Goal: Browse casually: Explore the website without a specific task or goal

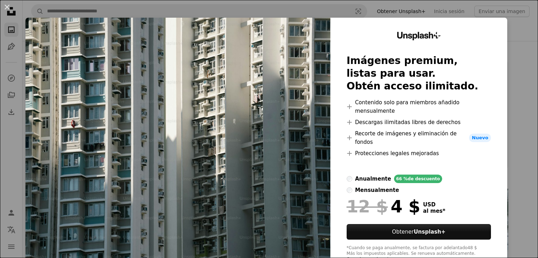
scroll to position [106, 0]
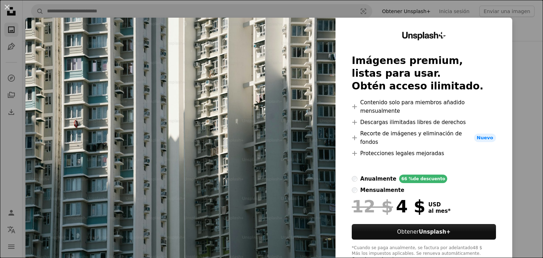
click at [239, 74] on img at bounding box center [180, 147] width 310 height 259
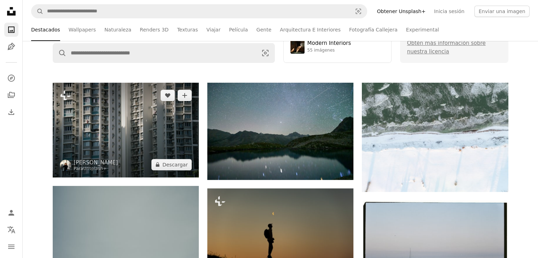
click at [119, 125] on img at bounding box center [126, 130] width 146 height 95
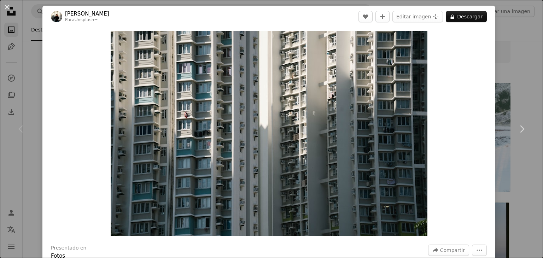
click at [503, 47] on div "An X shape Chevron left Chevron right [PERSON_NAME] Para Unsplash+ A heart A pl…" at bounding box center [271, 129] width 543 height 258
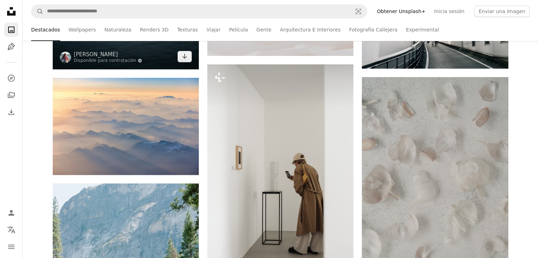
scroll to position [495, 0]
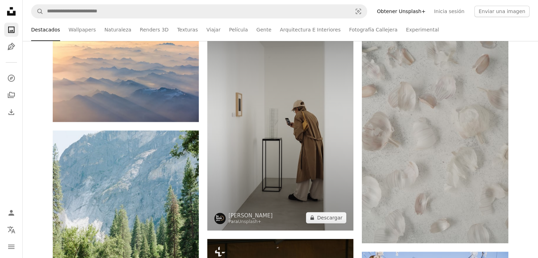
click at [279, 126] on img at bounding box center [280, 120] width 146 height 219
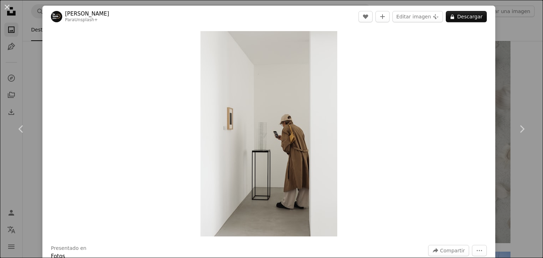
click at [33, 87] on div "An X shape Chevron left Chevron right [PERSON_NAME] Para Unsplash+ A heart A pl…" at bounding box center [271, 129] width 543 height 258
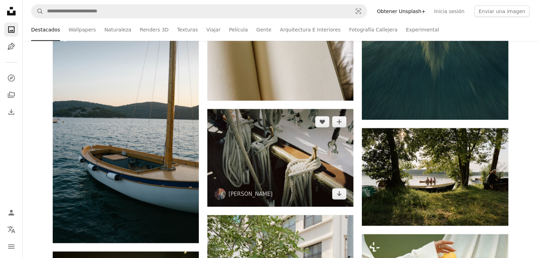
scroll to position [1804, 0]
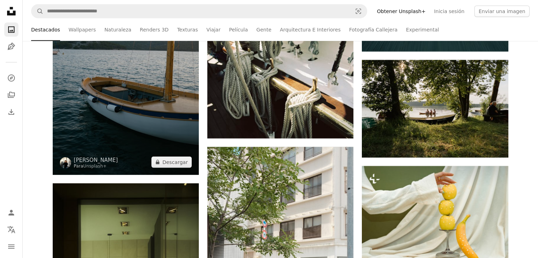
click at [132, 78] on img at bounding box center [126, 65] width 146 height 219
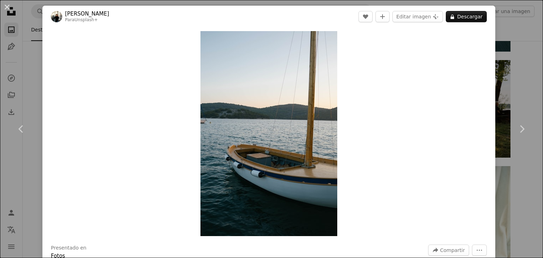
click at [521, 177] on div "An X shape Chevron left Chevron right [PERSON_NAME] Para Unsplash+ A heart A pl…" at bounding box center [271, 129] width 543 height 258
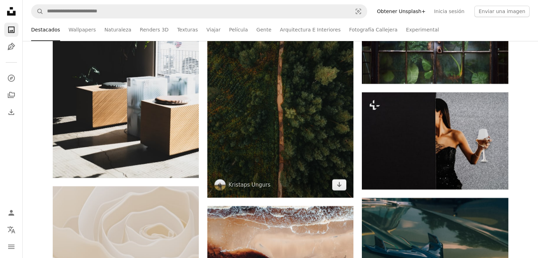
scroll to position [3078, 0]
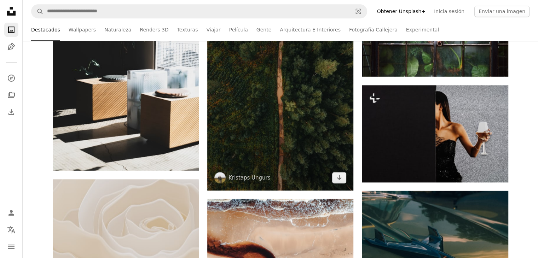
click at [278, 93] on img at bounding box center [280, 92] width 146 height 195
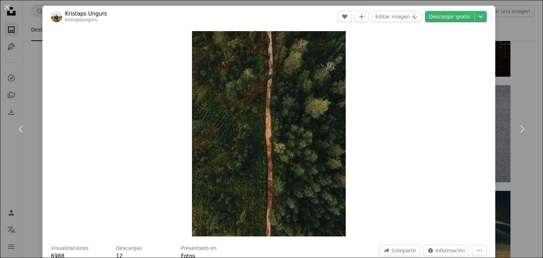
click at [29, 73] on div "An X shape Chevron left Chevron right Kristaps Ungurs kristapsungurs A heart A …" at bounding box center [271, 129] width 543 height 258
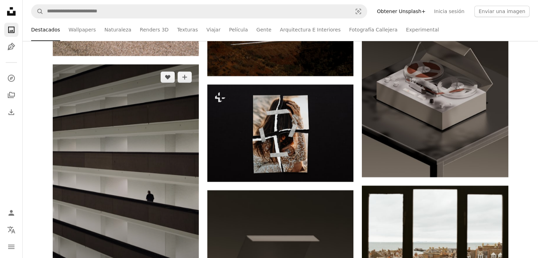
scroll to position [3573, 0]
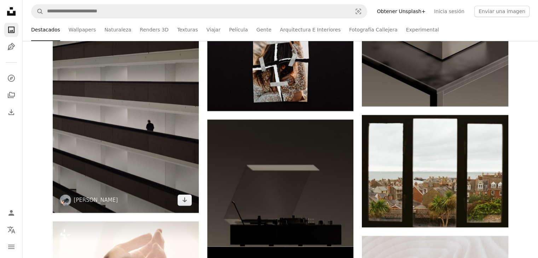
click at [133, 99] on img at bounding box center [126, 103] width 146 height 219
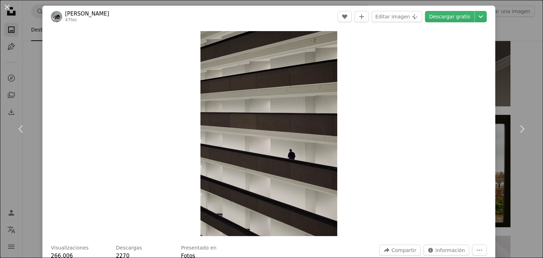
click at [34, 58] on div "An X shape Chevron left Chevron right [PERSON_NAME] 47tec A heart A plus sign E…" at bounding box center [271, 129] width 543 height 258
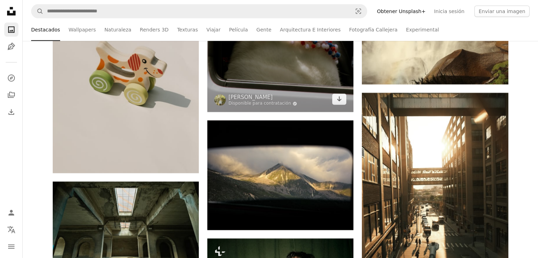
scroll to position [7501, 0]
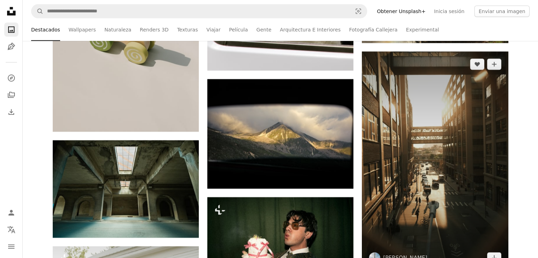
click at [362, 138] on img at bounding box center [435, 161] width 146 height 219
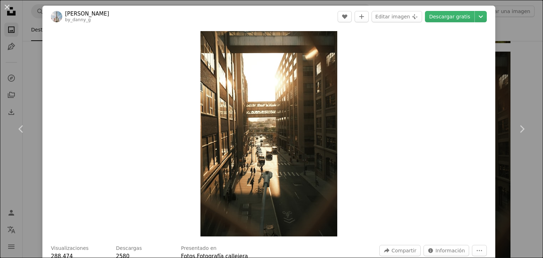
click at [30, 63] on div "An X shape Chevron left Chevron right [PERSON_NAME] by_danny_g A heart A plus s…" at bounding box center [271, 129] width 543 height 258
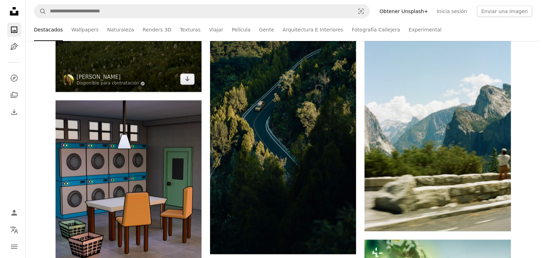
scroll to position [8137, 0]
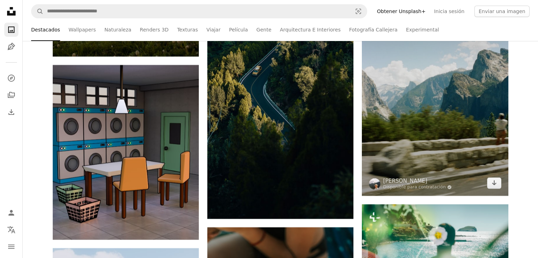
click at [400, 115] on img at bounding box center [435, 86] width 146 height 220
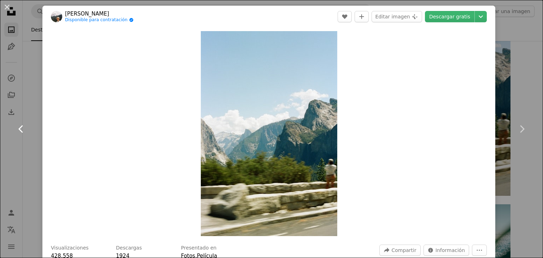
click at [35, 102] on link "Chevron left" at bounding box center [21, 129] width 42 height 68
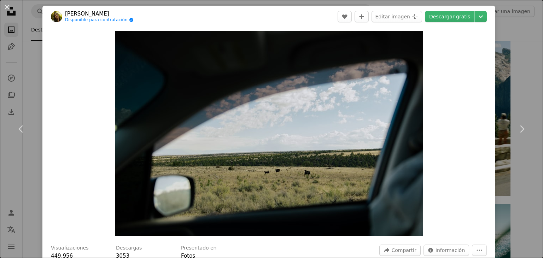
click at [35, 52] on div "An X shape Chevron left Chevron right [PERSON_NAME] Disponible para contratació…" at bounding box center [271, 129] width 543 height 258
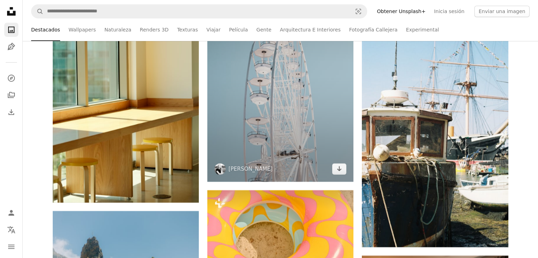
scroll to position [8633, 0]
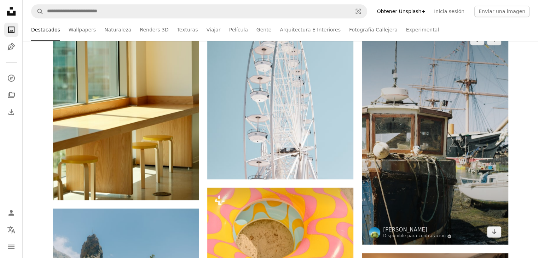
click at [413, 123] on img at bounding box center [435, 136] width 146 height 218
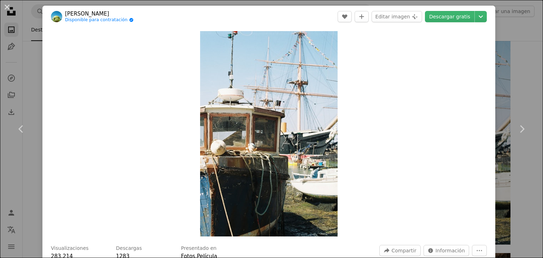
click at [30, 66] on div "An X shape Chevron left Chevron right [PERSON_NAME] Disponible para contratació…" at bounding box center [271, 129] width 543 height 258
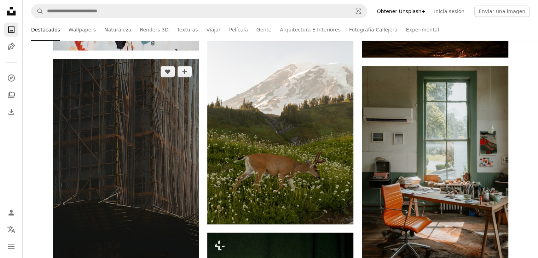
scroll to position [12595, 0]
click at [121, 126] on img at bounding box center [126, 168] width 146 height 219
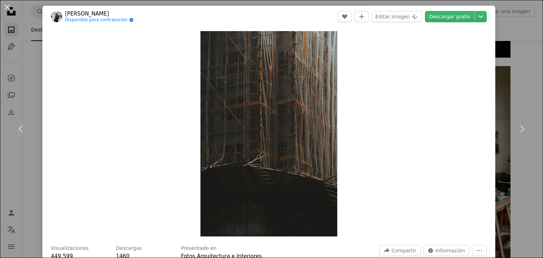
drag, startPoint x: 30, startPoint y: 71, endPoint x: 34, endPoint y: 68, distance: 5.0
click at [30, 71] on div "An X shape Chevron left Chevron right [PERSON_NAME] Disponible para contratació…" at bounding box center [271, 129] width 543 height 258
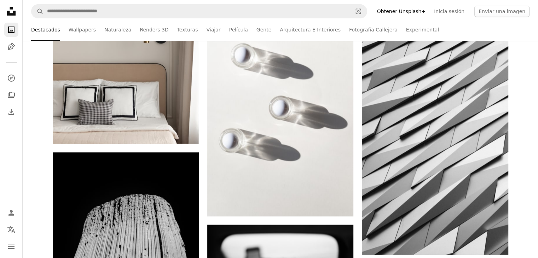
scroll to position [16169, 0]
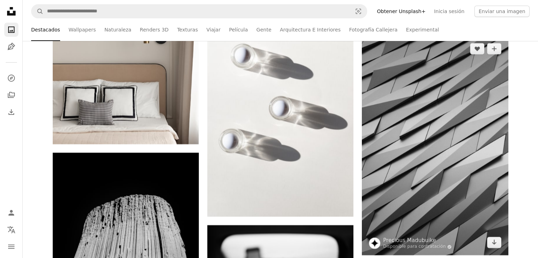
click at [427, 154] on img at bounding box center [435, 145] width 146 height 219
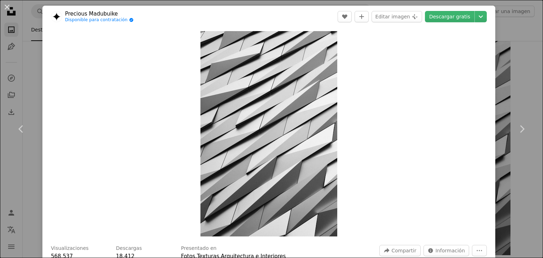
click at [34, 81] on div "An X shape Chevron left Chevron right Precious Madubuike Disponible para contra…" at bounding box center [271, 129] width 543 height 258
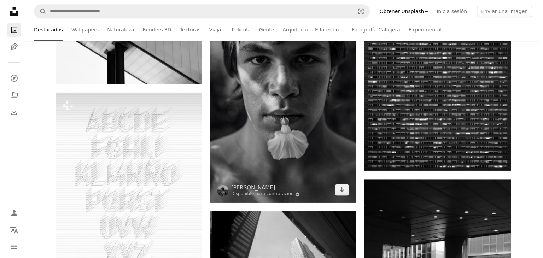
scroll to position [16841, 0]
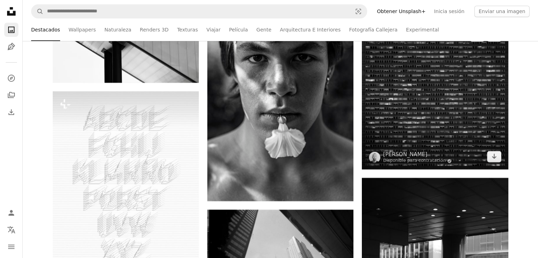
click at [410, 105] on img at bounding box center [435, 96] width 146 height 146
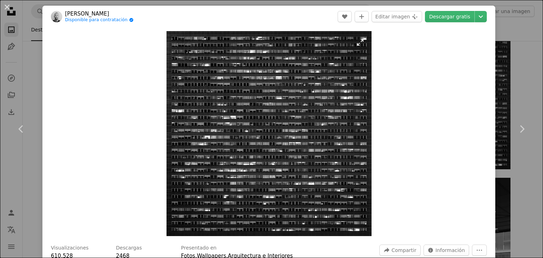
click at [316, 94] on img "Ampliar en esta imagen" at bounding box center [269, 133] width 205 height 205
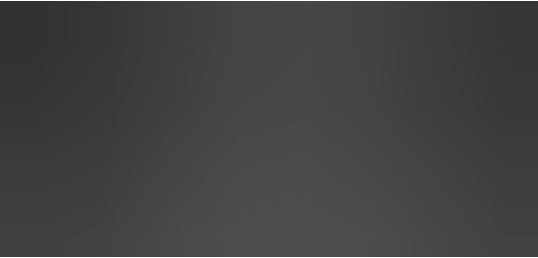
scroll to position [137, 0]
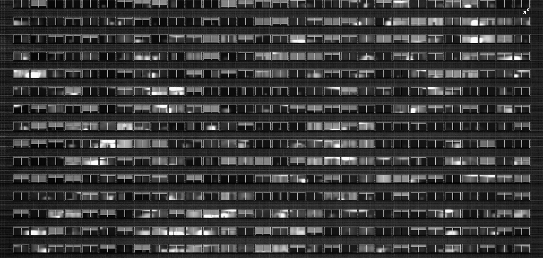
click at [313, 94] on img "Reducir el zoom en esta imagen" at bounding box center [272, 134] width 544 height 544
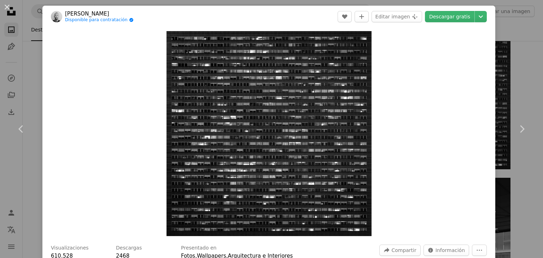
click at [35, 53] on div "An X shape Chevron left Chevron right [PERSON_NAME] Disponible para contratació…" at bounding box center [271, 129] width 543 height 258
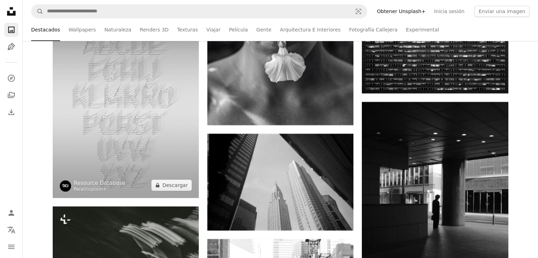
scroll to position [16983, 0]
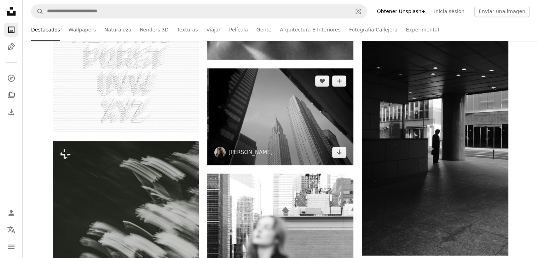
click at [209, 105] on img at bounding box center [280, 116] width 146 height 97
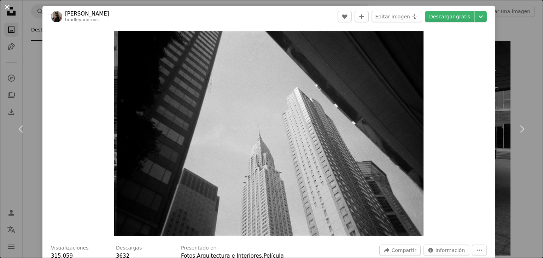
click at [8, 6] on button "An X shape" at bounding box center [7, 7] width 8 height 8
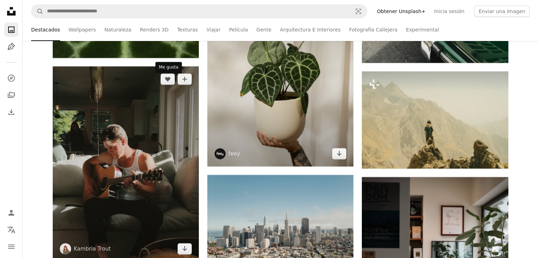
scroll to position [18858, 0]
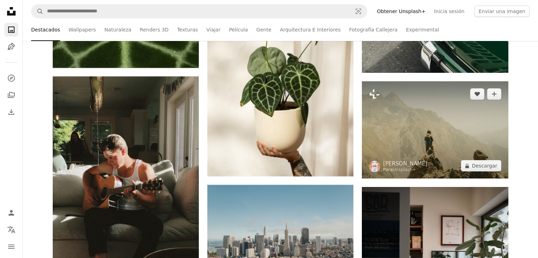
click at [434, 127] on img at bounding box center [435, 129] width 146 height 97
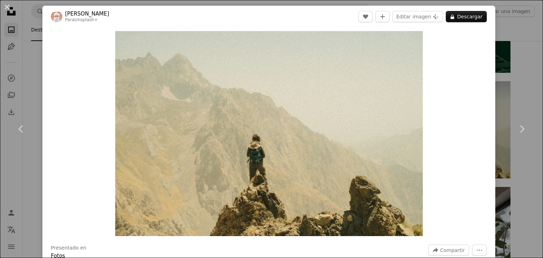
click at [40, 51] on div "An X shape Chevron left Chevron right Ahmed Para Unsplash+ A heart A plus sign …" at bounding box center [271, 129] width 543 height 258
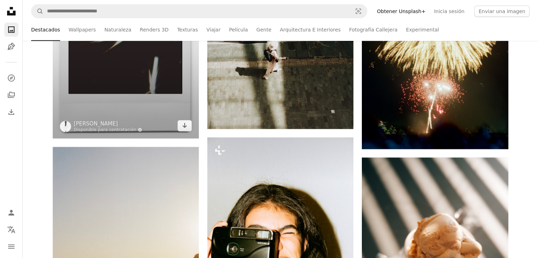
scroll to position [20910, 0]
